Goal: Transaction & Acquisition: Obtain resource

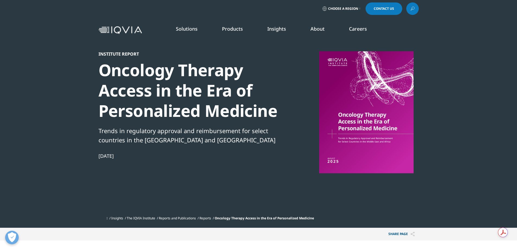
scroll to position [299, 0]
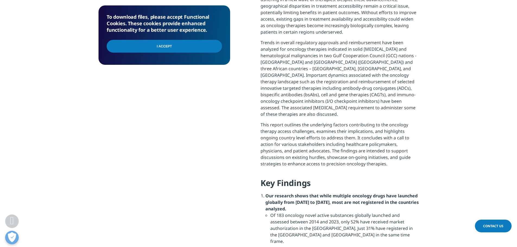
click at [173, 46] on input "I Accept" at bounding box center [164, 46] width 115 height 13
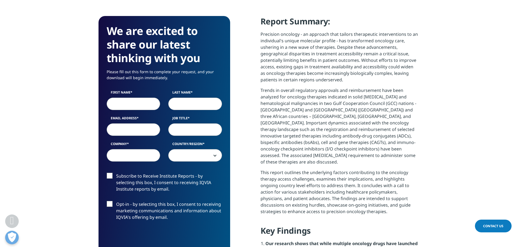
scroll to position [244, 0]
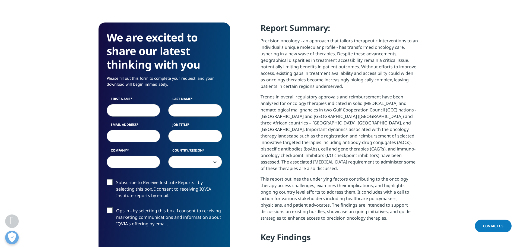
click at [122, 107] on input "First Name" at bounding box center [134, 110] width 54 height 12
type input "[PERSON_NAME]"
type input "andrew.bauchman@gmail.com"
select select "[GEOGRAPHIC_DATA]"
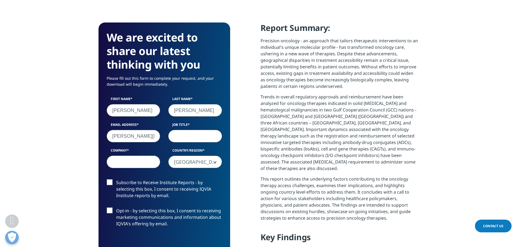
click at [142, 137] on input "andrew.bauchman@gmail.com" at bounding box center [134, 136] width 54 height 12
type input "abauchman@sarepta.com"
type input "Executive Director, Market Access"
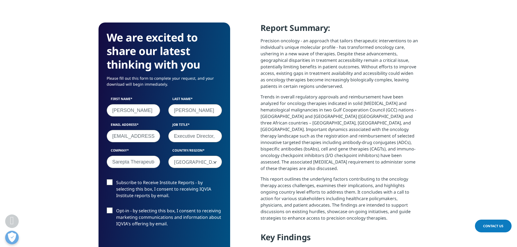
scroll to position [0, 4]
type input "Sarepta Therapeutics"
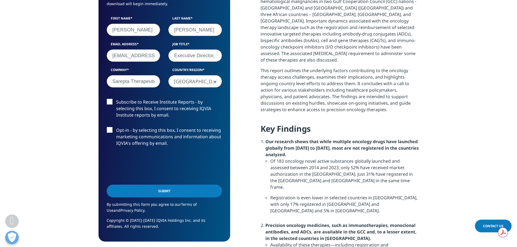
click at [155, 191] on input "Submit" at bounding box center [164, 191] width 115 height 13
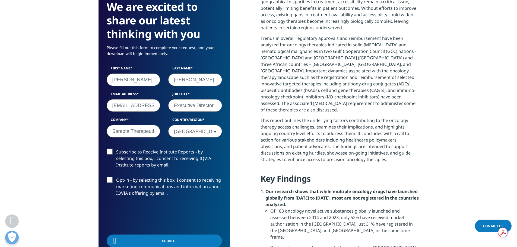
scroll to position [40, 132]
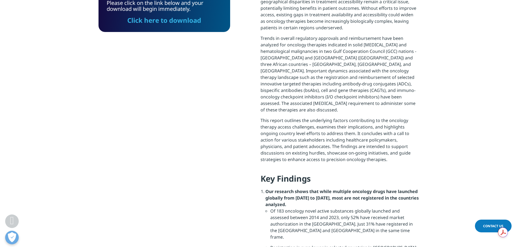
drag, startPoint x: 152, startPoint y: 21, endPoint x: 182, endPoint y: 29, distance: 31.4
click at [152, 21] on link "Click here to download" at bounding box center [164, 20] width 74 height 9
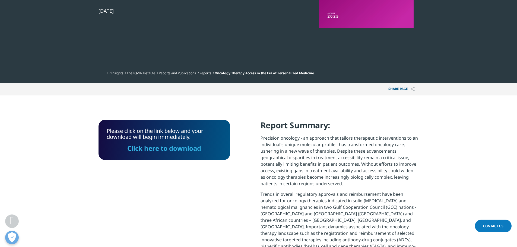
scroll to position [0, 0]
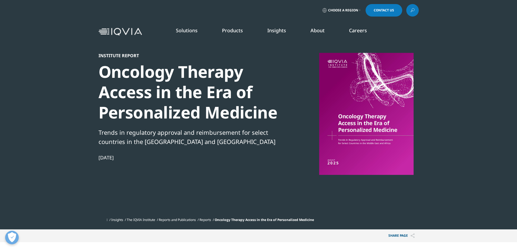
click at [152, 99] on link "SEE LATEST REPORTS" at bounding box center [185, 99] width 108 height 5
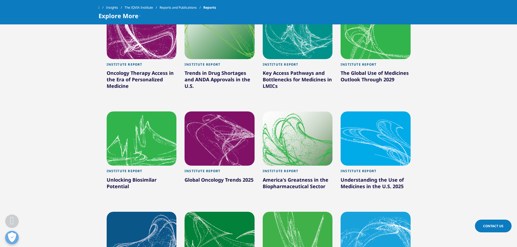
scroll to position [326, 0]
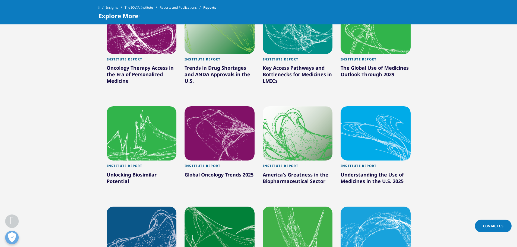
click at [211, 147] on div at bounding box center [220, 133] width 70 height 54
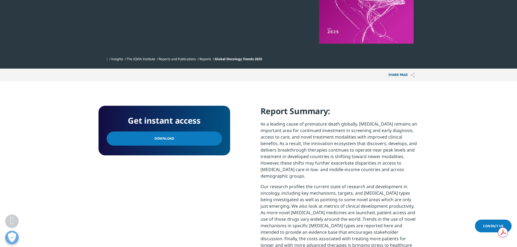
scroll to position [136, 0]
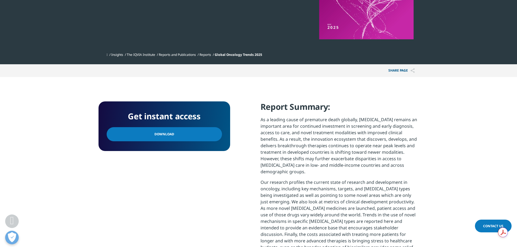
click at [198, 135] on link "Download" at bounding box center [164, 134] width 115 height 14
